Goal: Information Seeking & Learning: Learn about a topic

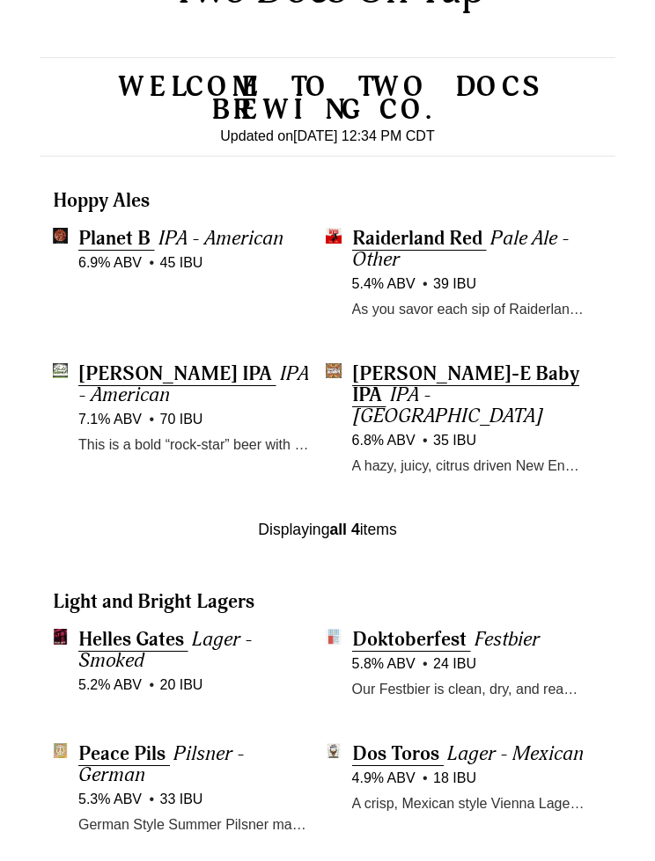
scroll to position [649, 0]
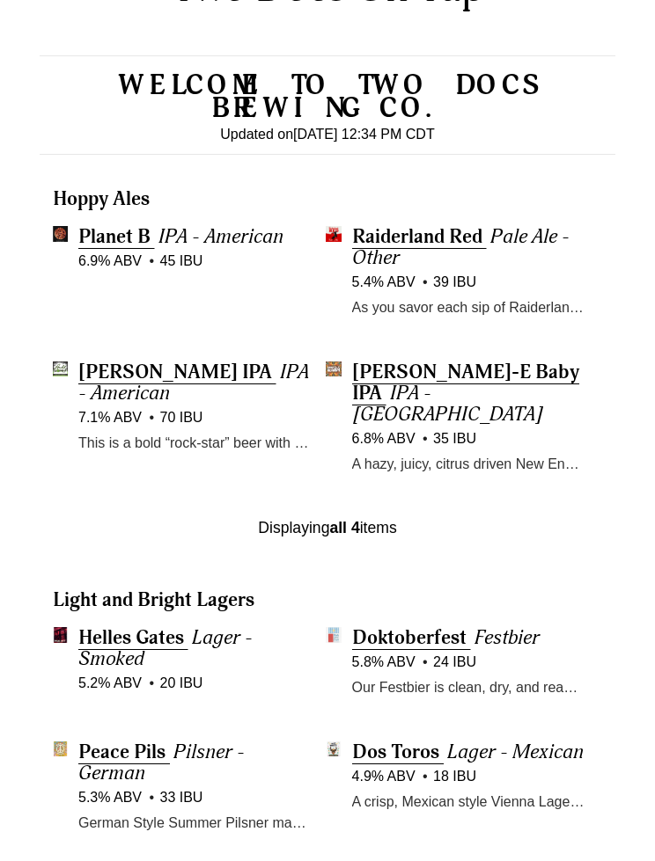
click at [251, 443] on p "This is a bold “rock-star” beer with a hop profile that is not for the faint of…" at bounding box center [194, 443] width 232 height 23
click at [245, 463] on div "Buddy Hoppy IPA IPA - American 7.1% ABV 70 IBU More Info ▸ This is a bold “rock…" at bounding box center [194, 415] width 232 height 107
click at [139, 374] on span "Buddy Hoppy IPA" at bounding box center [175, 372] width 194 height 25
click at [400, 373] on span "Hayes-E Baby IPA" at bounding box center [465, 383] width 227 height 46
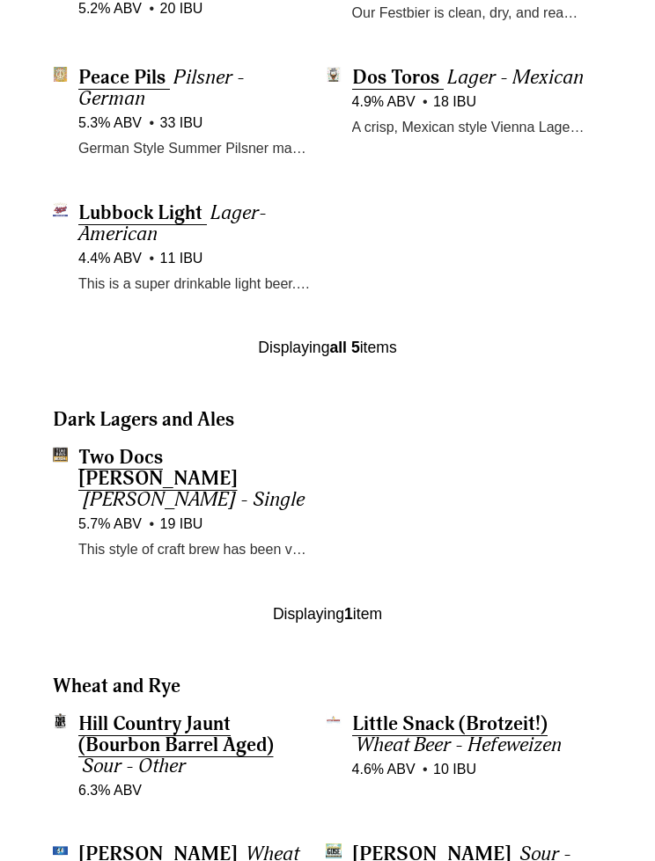
scroll to position [1325, 0]
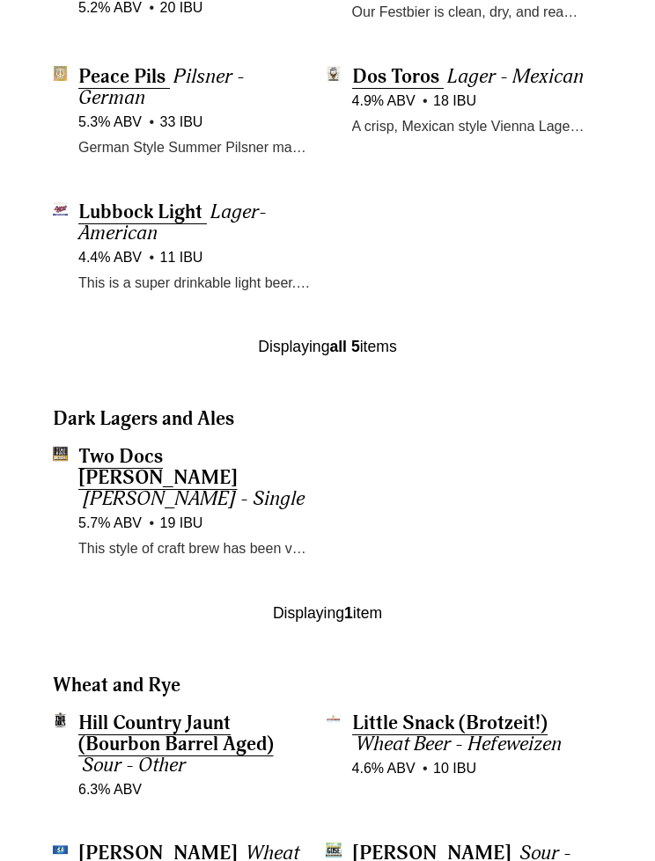
click at [171, 444] on span "Two Docs Bock" at bounding box center [157, 467] width 159 height 46
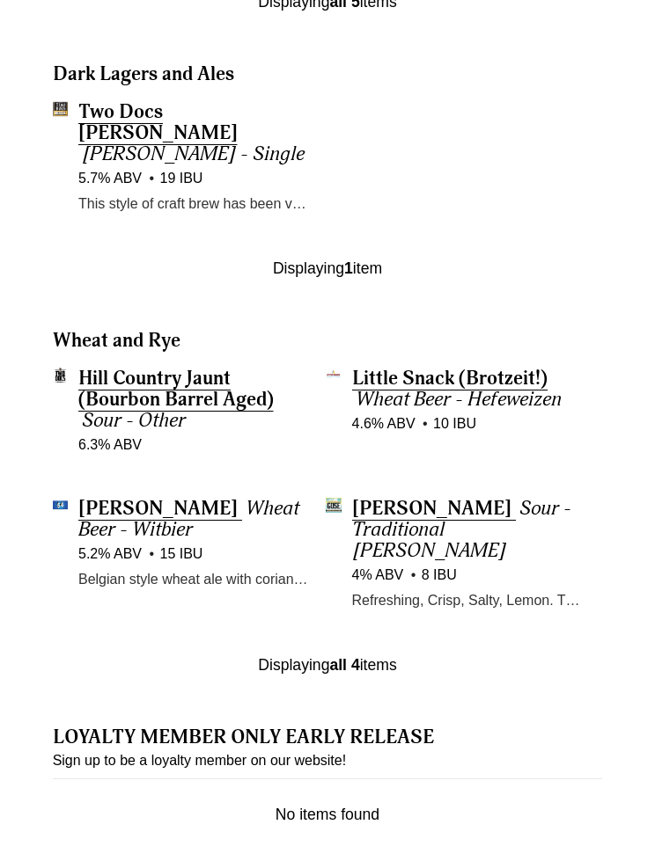
scroll to position [1671, 0]
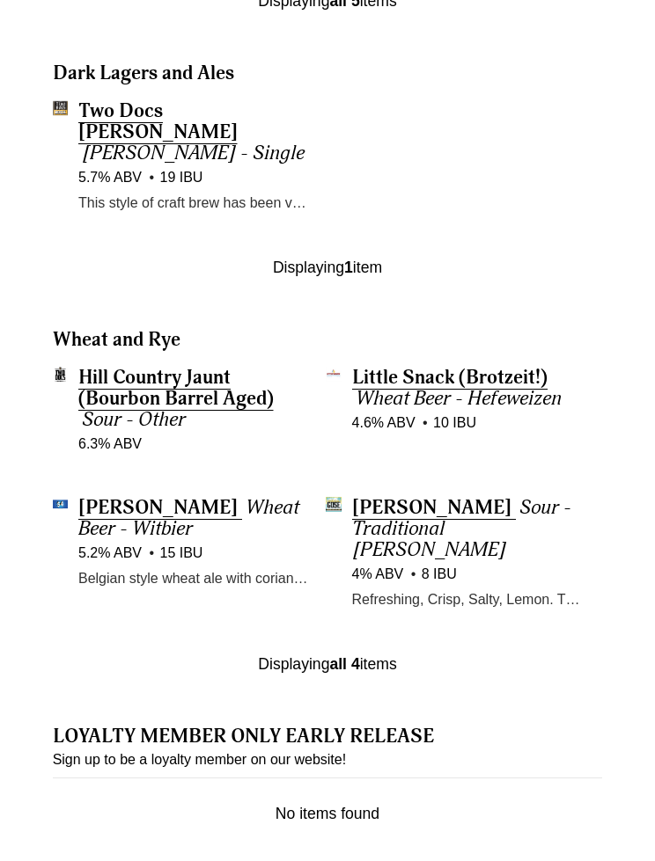
click at [155, 365] on span "Hill Country Jaunt (Bourbon Barrel Aged)" at bounding box center [175, 388] width 195 height 46
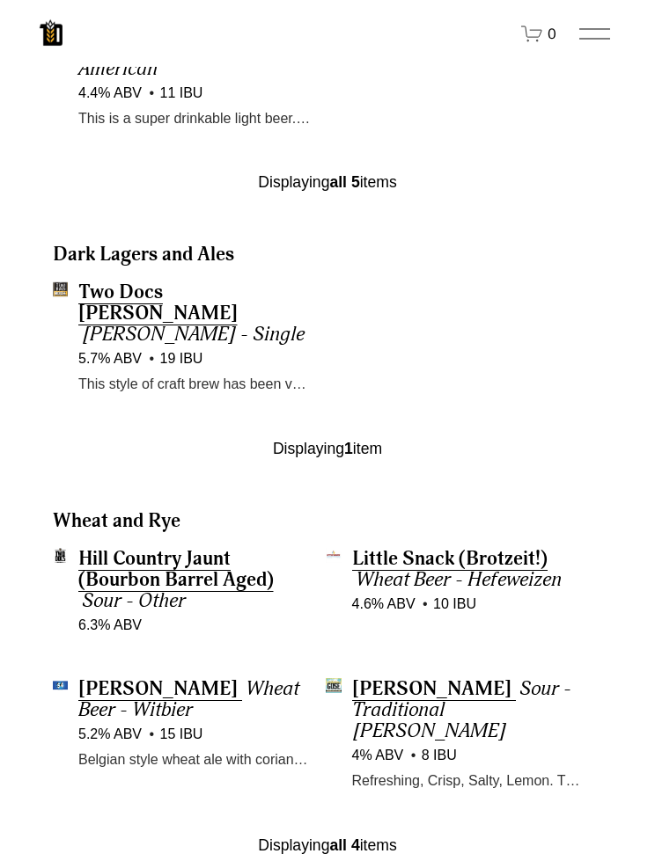
scroll to position [1478, 0]
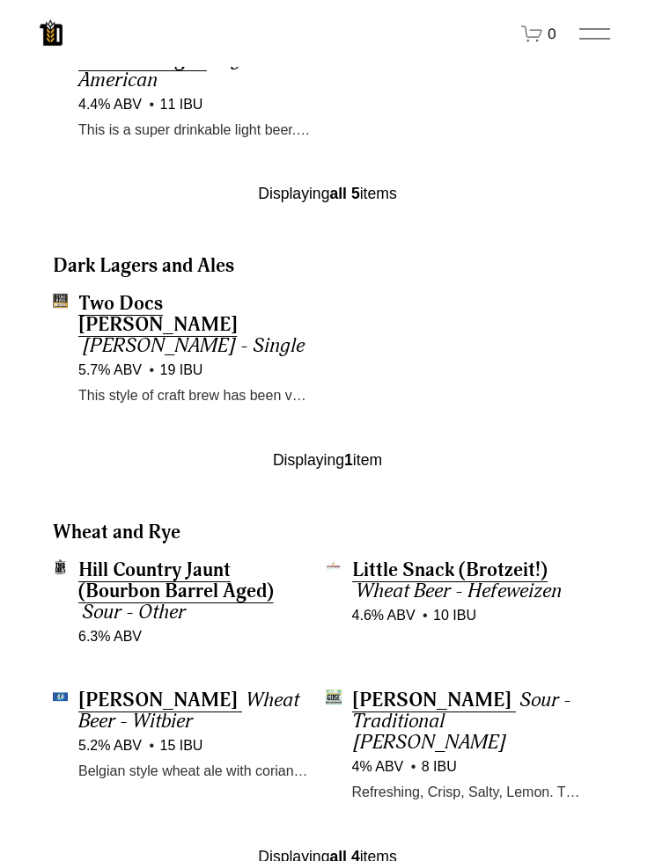
click at [421, 688] on span "Chilton Gose" at bounding box center [431, 700] width 159 height 25
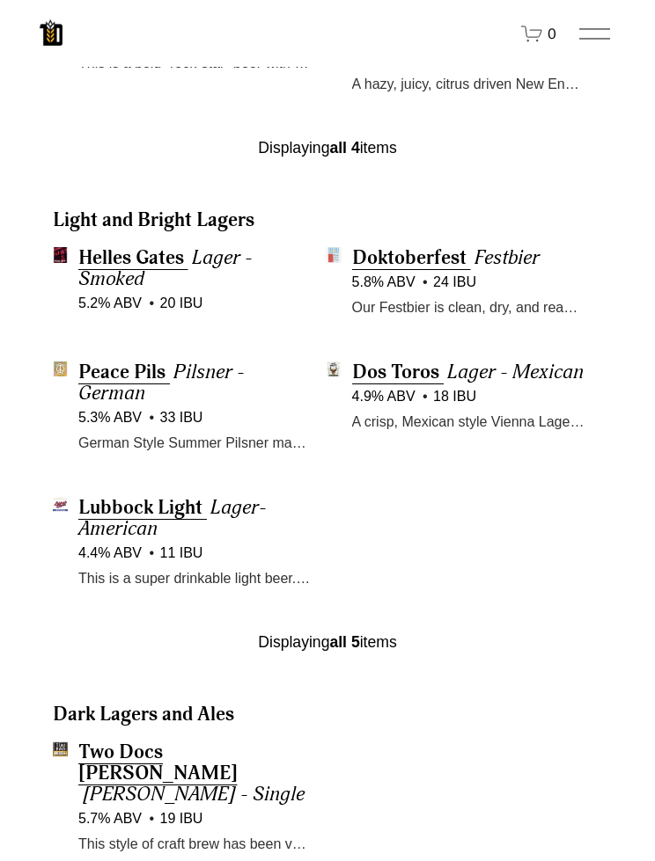
scroll to position [1028, 0]
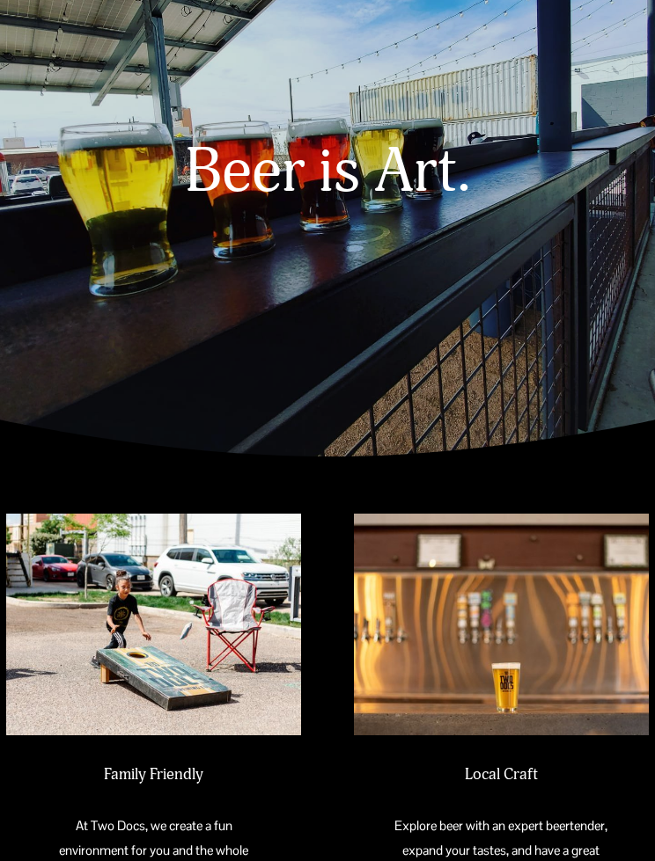
scroll to position [485, 0]
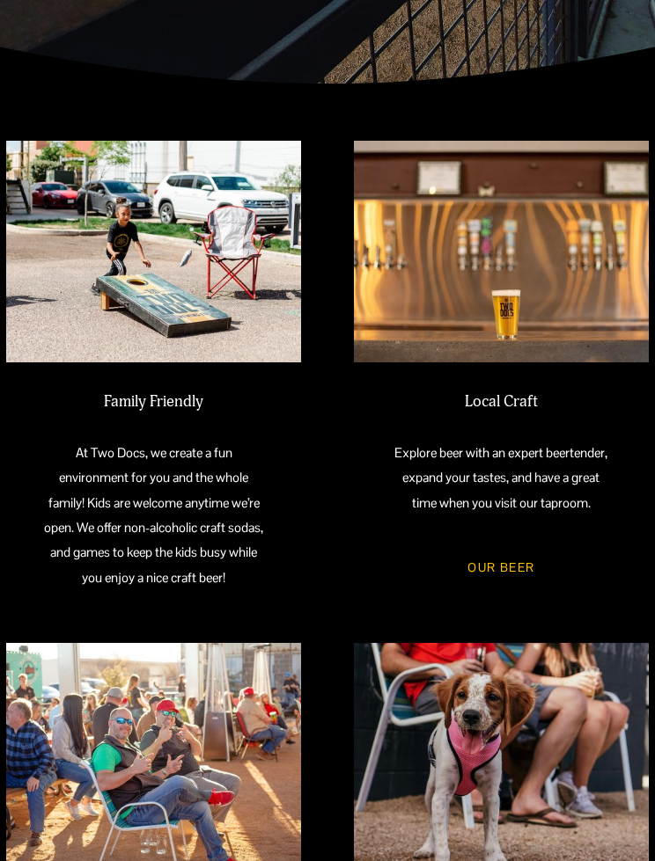
click at [508, 589] on link "Our Beer" at bounding box center [501, 567] width 116 height 45
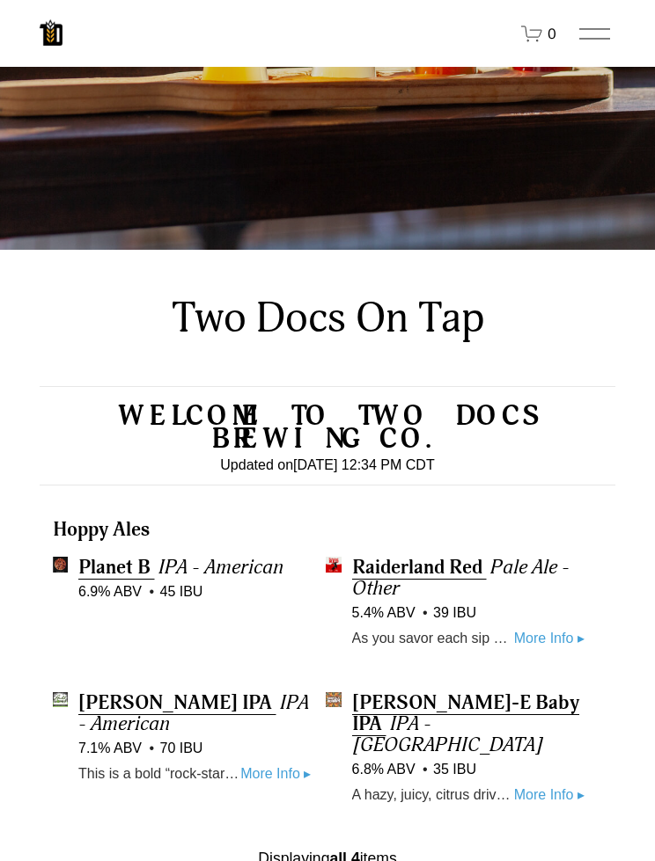
scroll to position [311, 0]
